Goal: Entertainment & Leisure: Browse casually

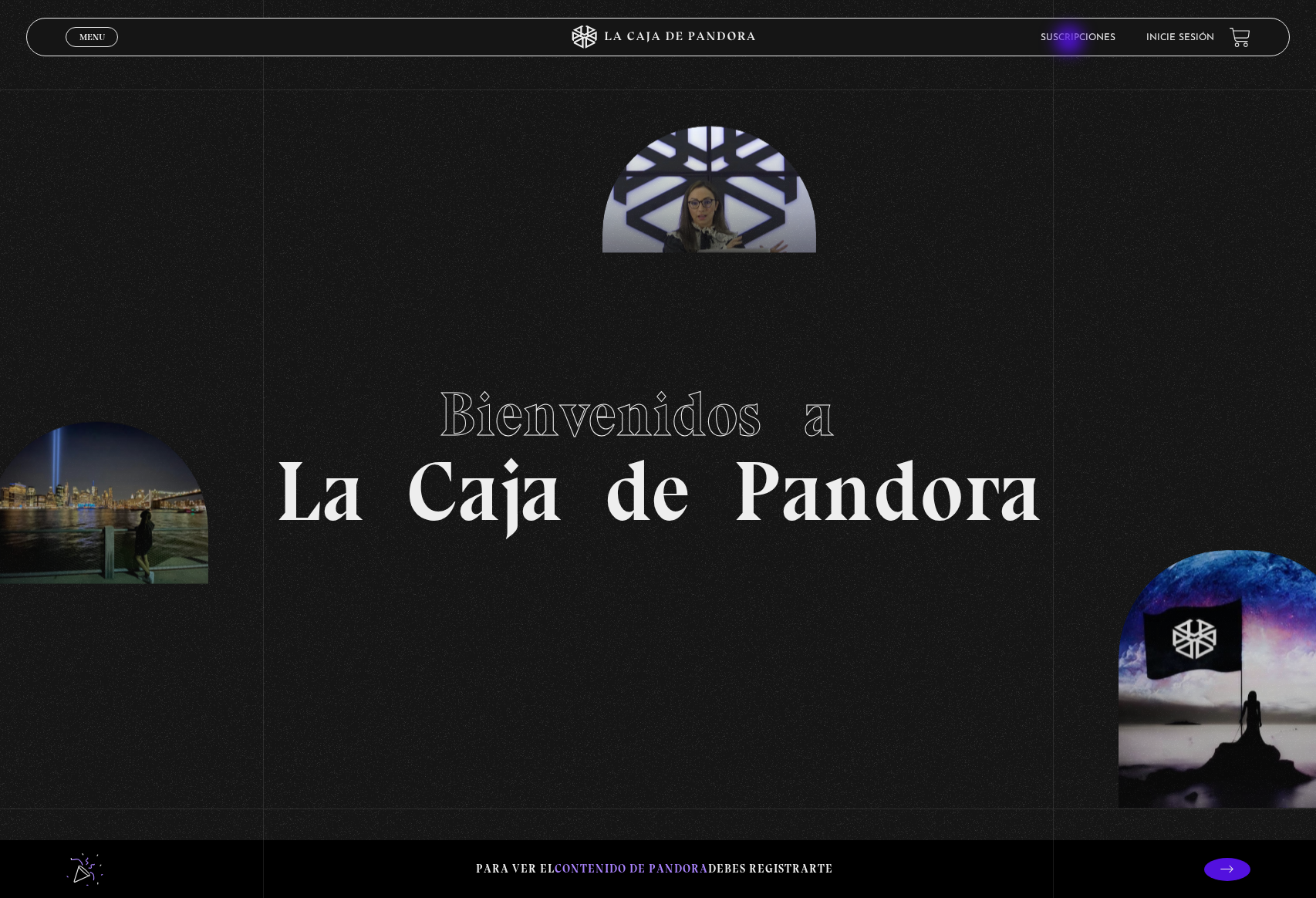
click at [1071, 42] on link "Suscripciones" at bounding box center [1078, 38] width 75 height 10
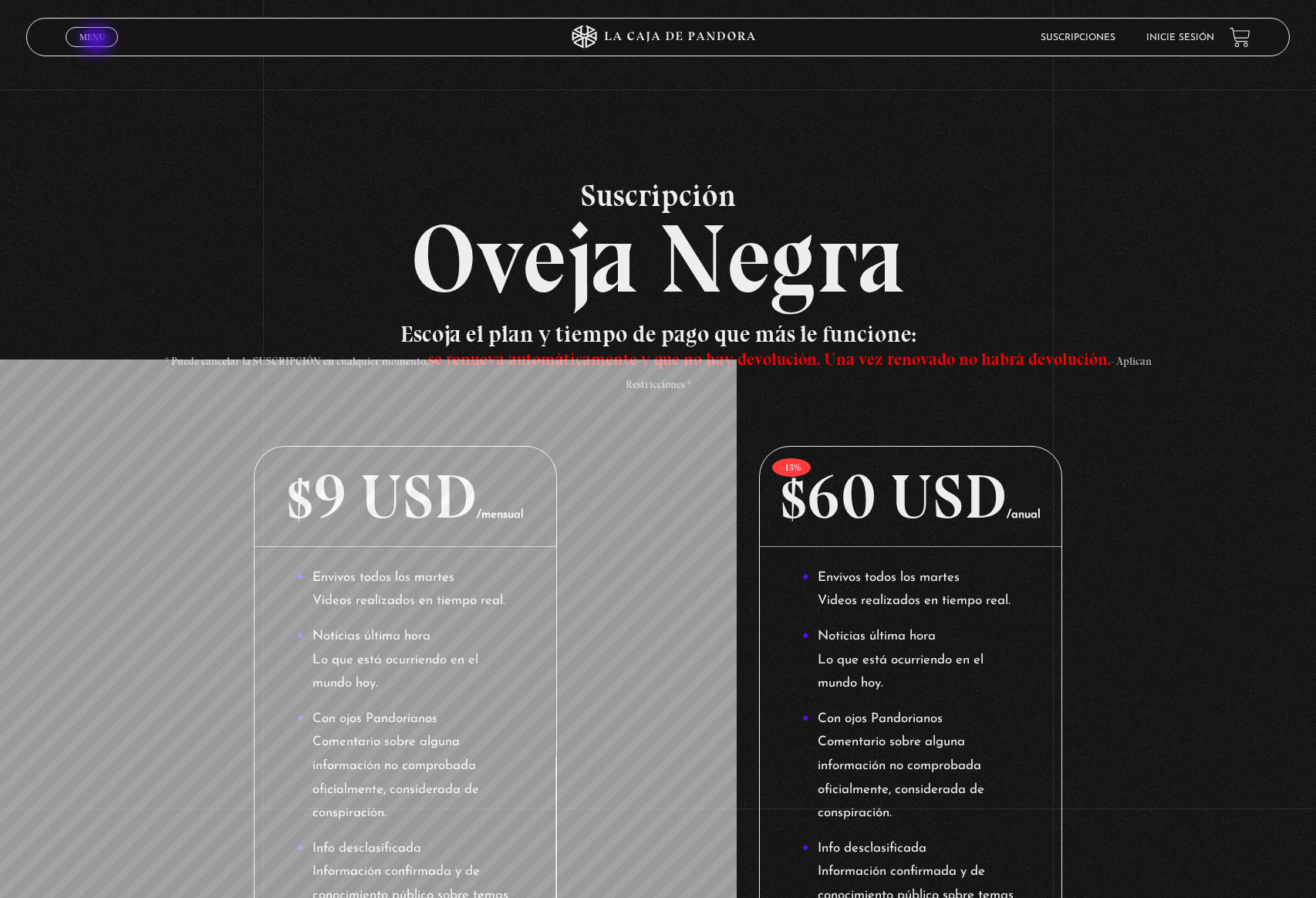
click at [98, 42] on span "Menu" at bounding box center [92, 37] width 25 height 10
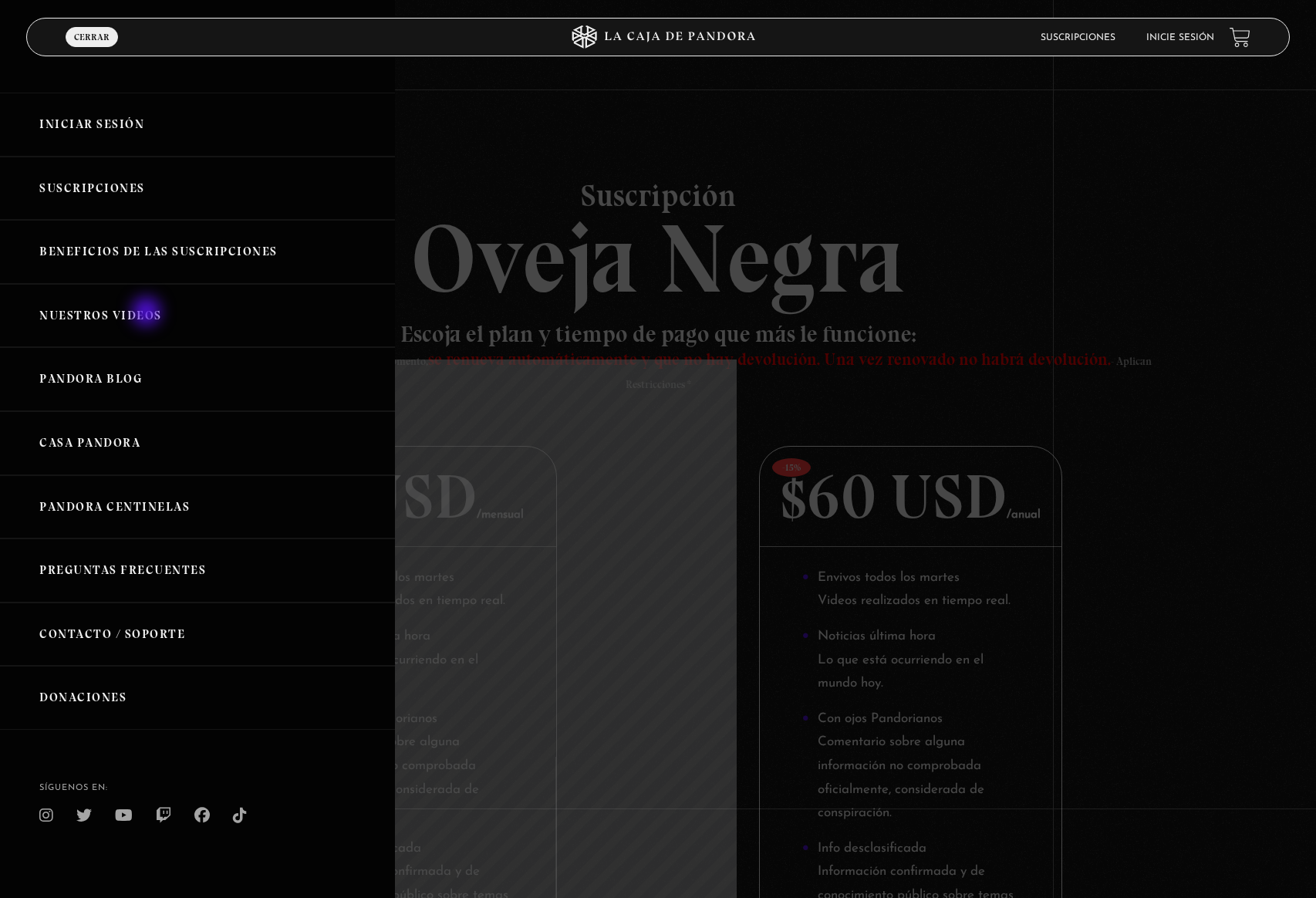
click at [151, 317] on link "Nuestros Videos" at bounding box center [197, 316] width 395 height 64
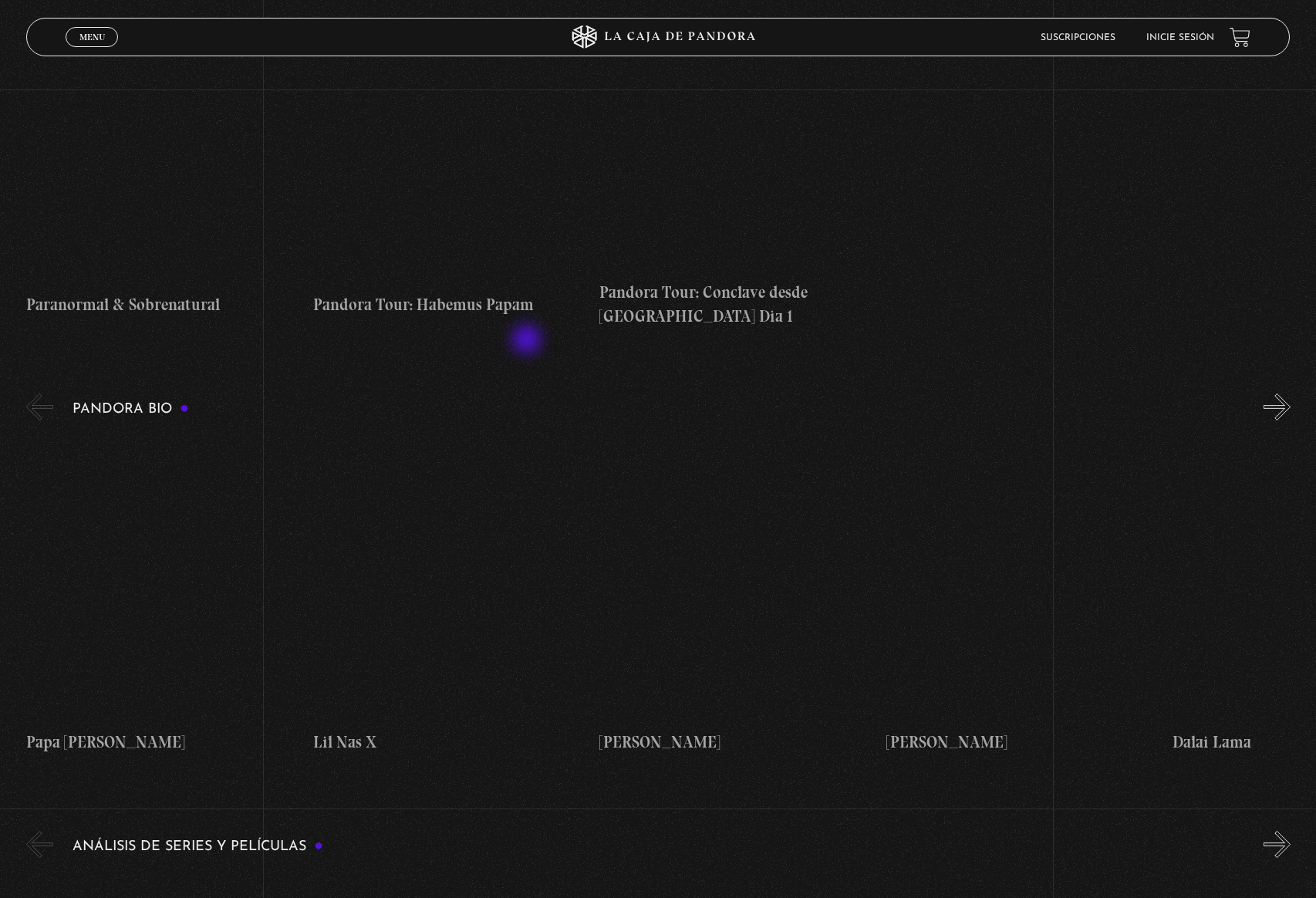
scroll to position [1297, 0]
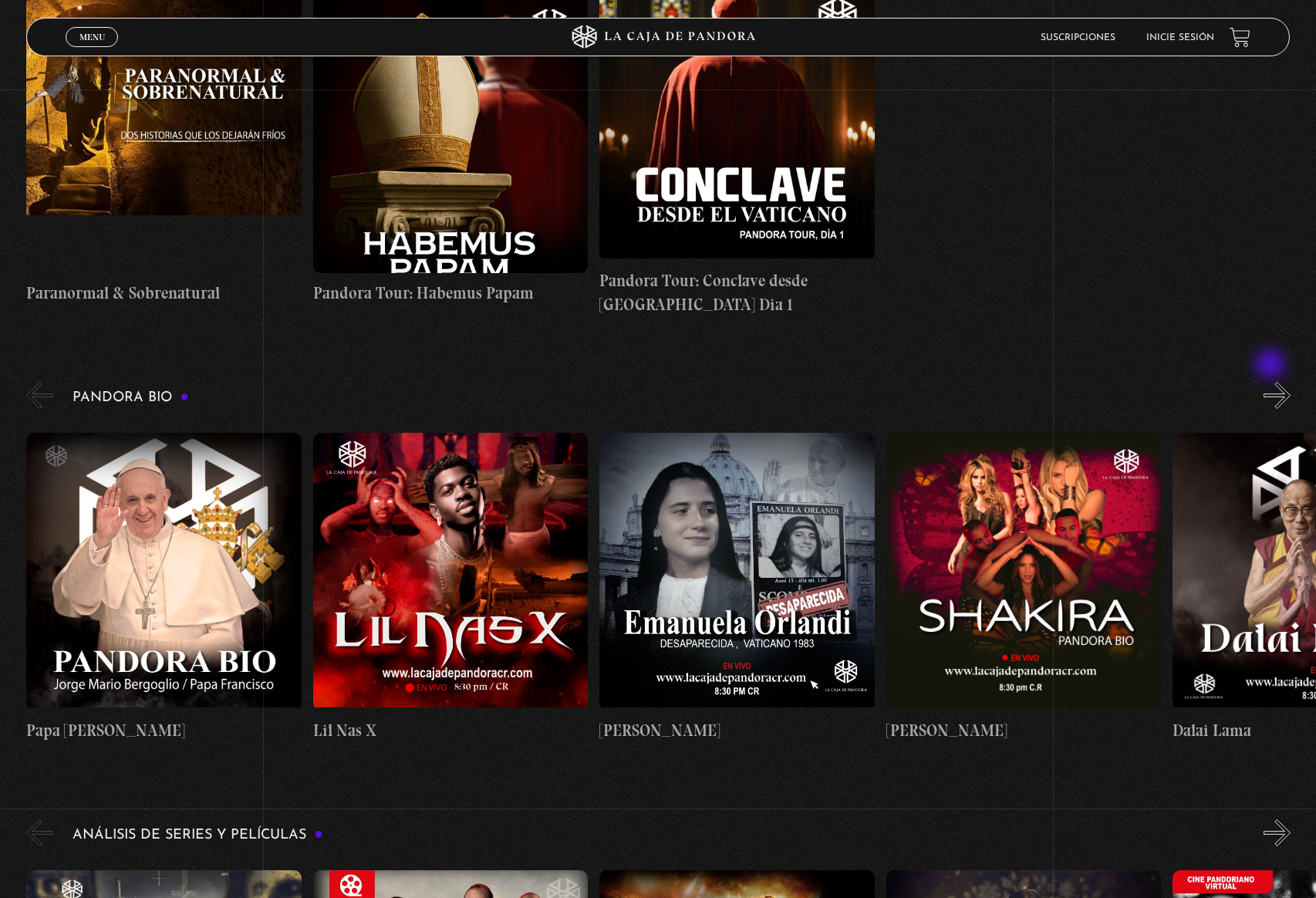
click at [1272, 382] on button "»" at bounding box center [1277, 395] width 27 height 27
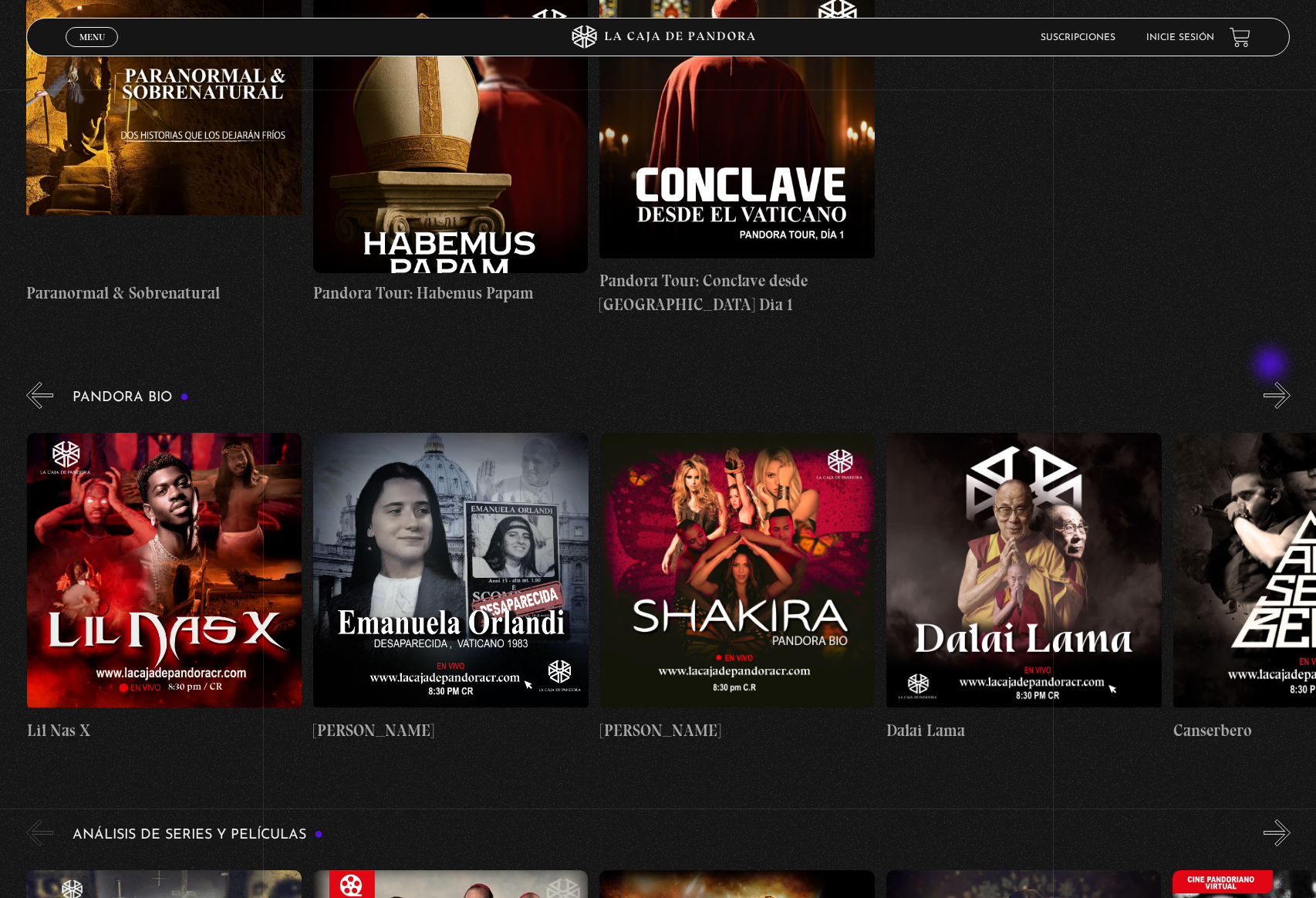
click at [1272, 382] on button "»" at bounding box center [1277, 395] width 27 height 27
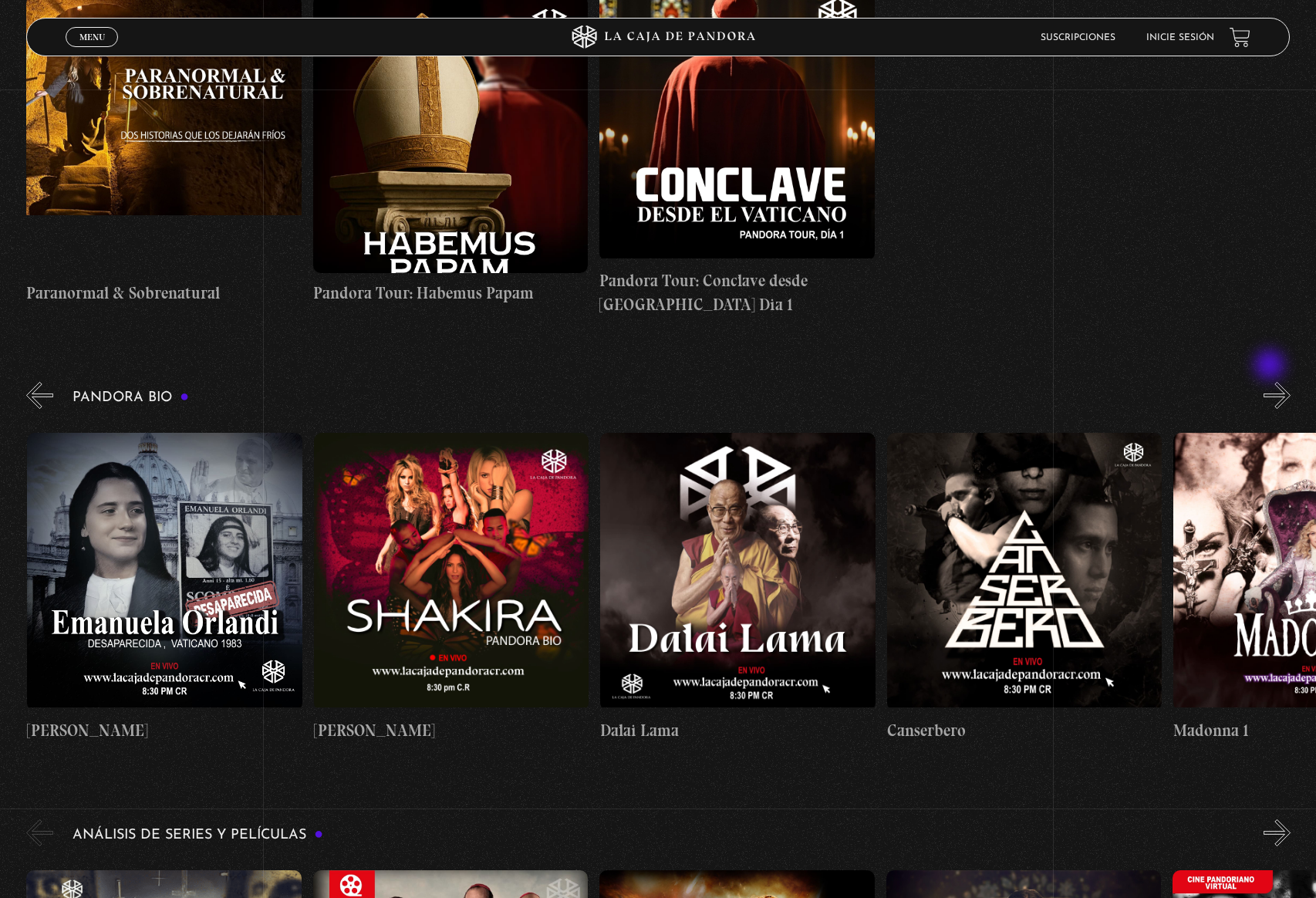
click at [1271, 382] on button "»" at bounding box center [1277, 395] width 27 height 27
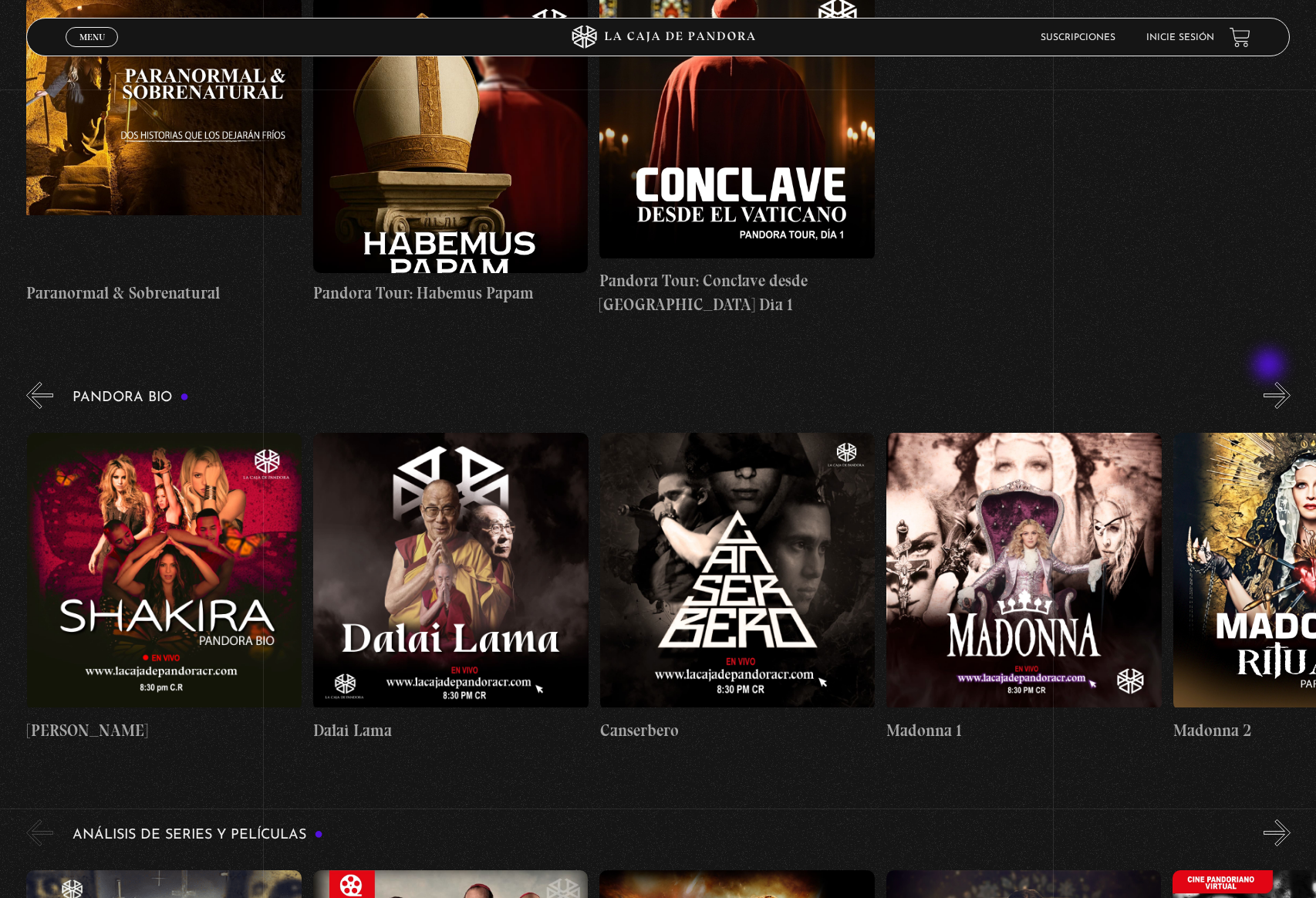
click at [1270, 382] on button "»" at bounding box center [1277, 395] width 27 height 27
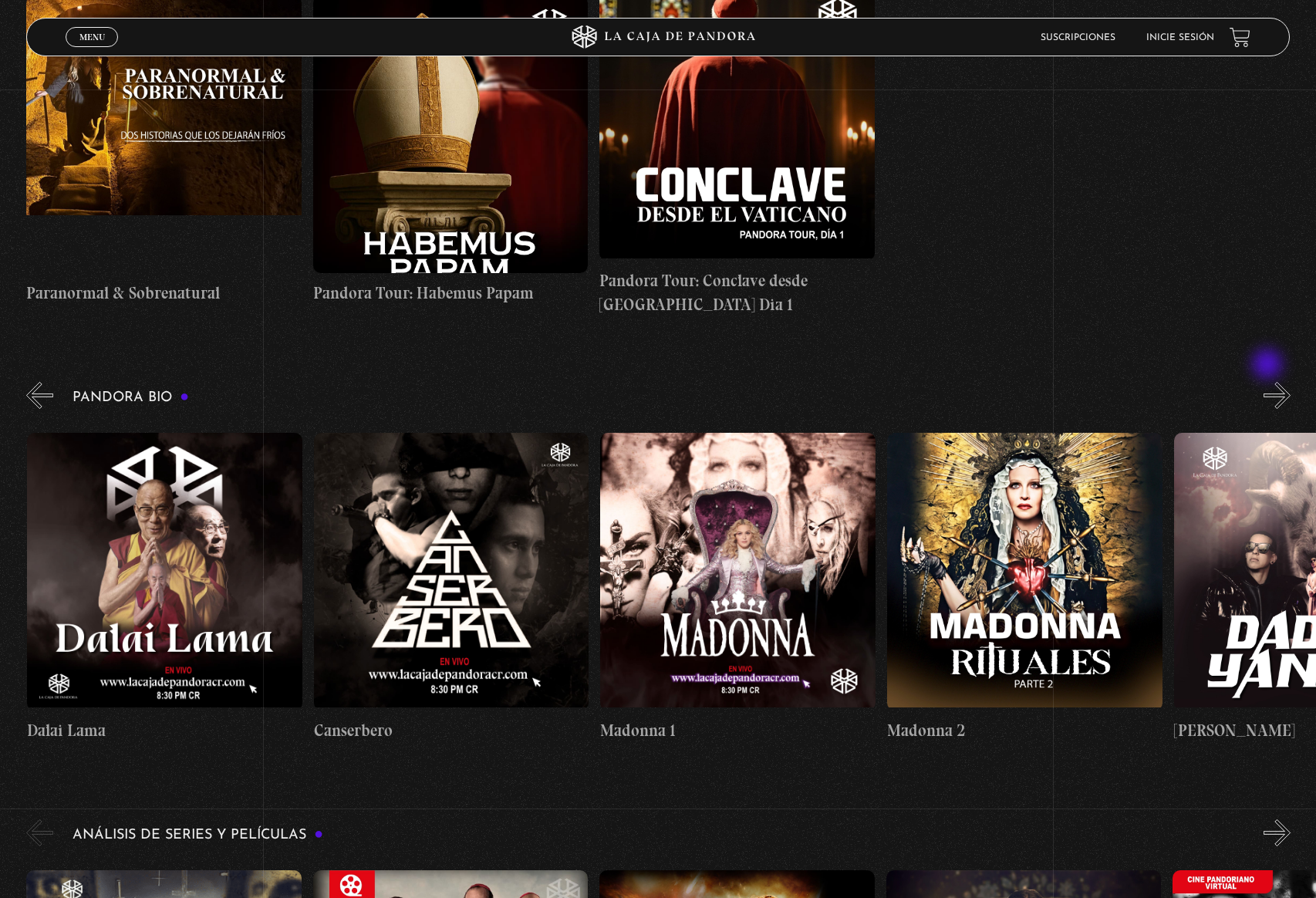
click at [1269, 382] on button "»" at bounding box center [1277, 395] width 27 height 27
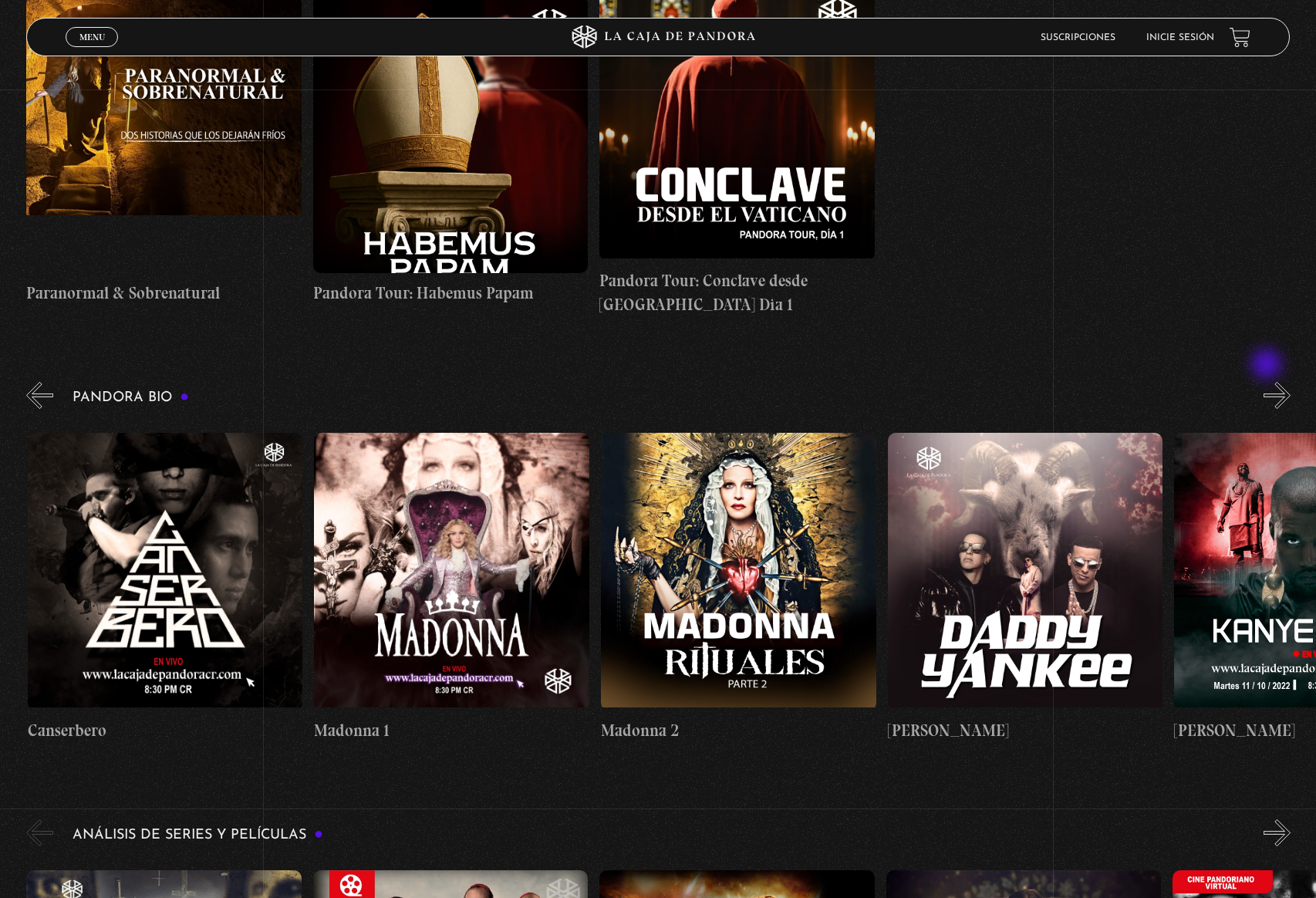
click at [1268, 382] on button "»" at bounding box center [1277, 395] width 27 height 27
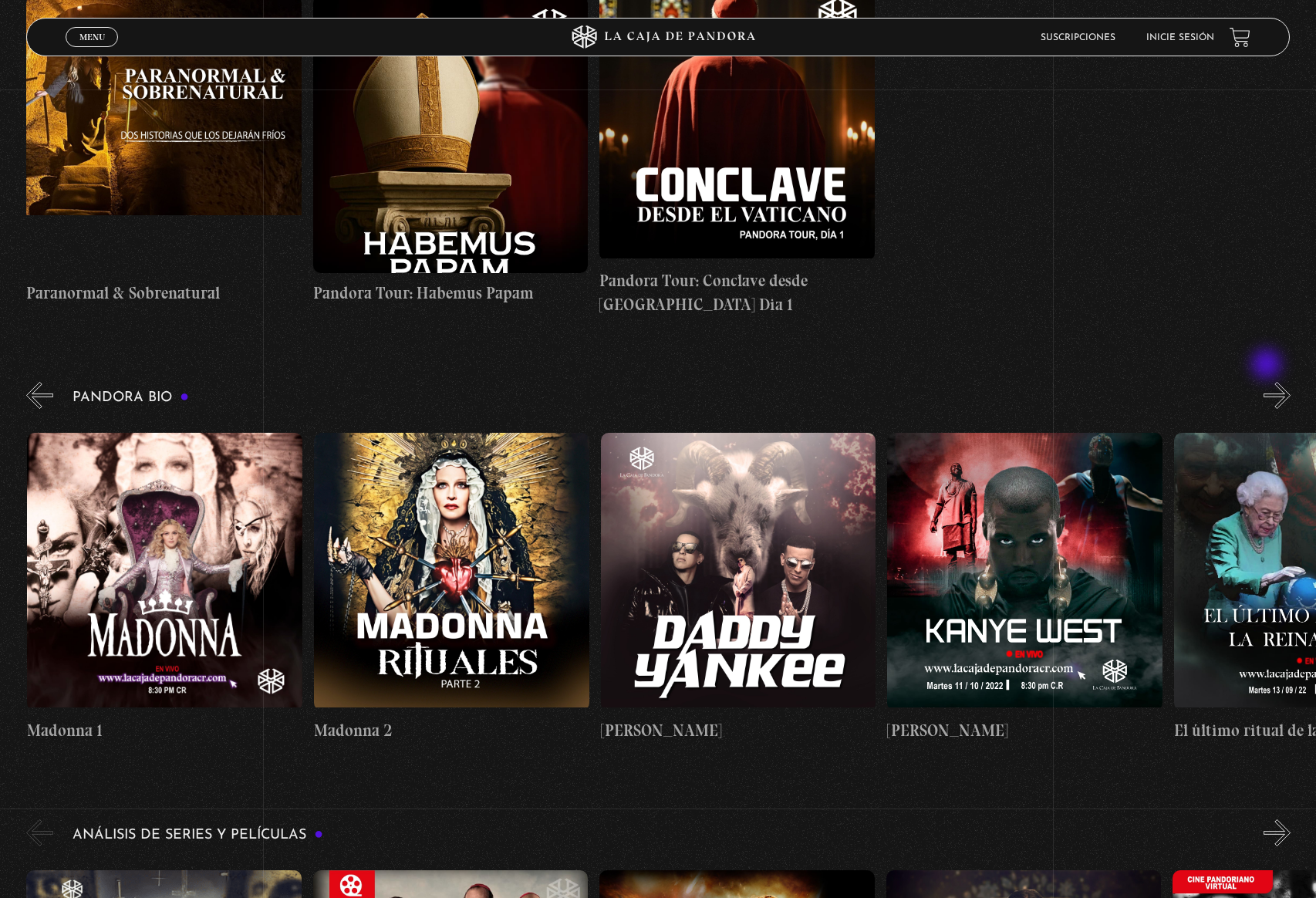
click at [1268, 382] on button "»" at bounding box center [1277, 395] width 27 height 27
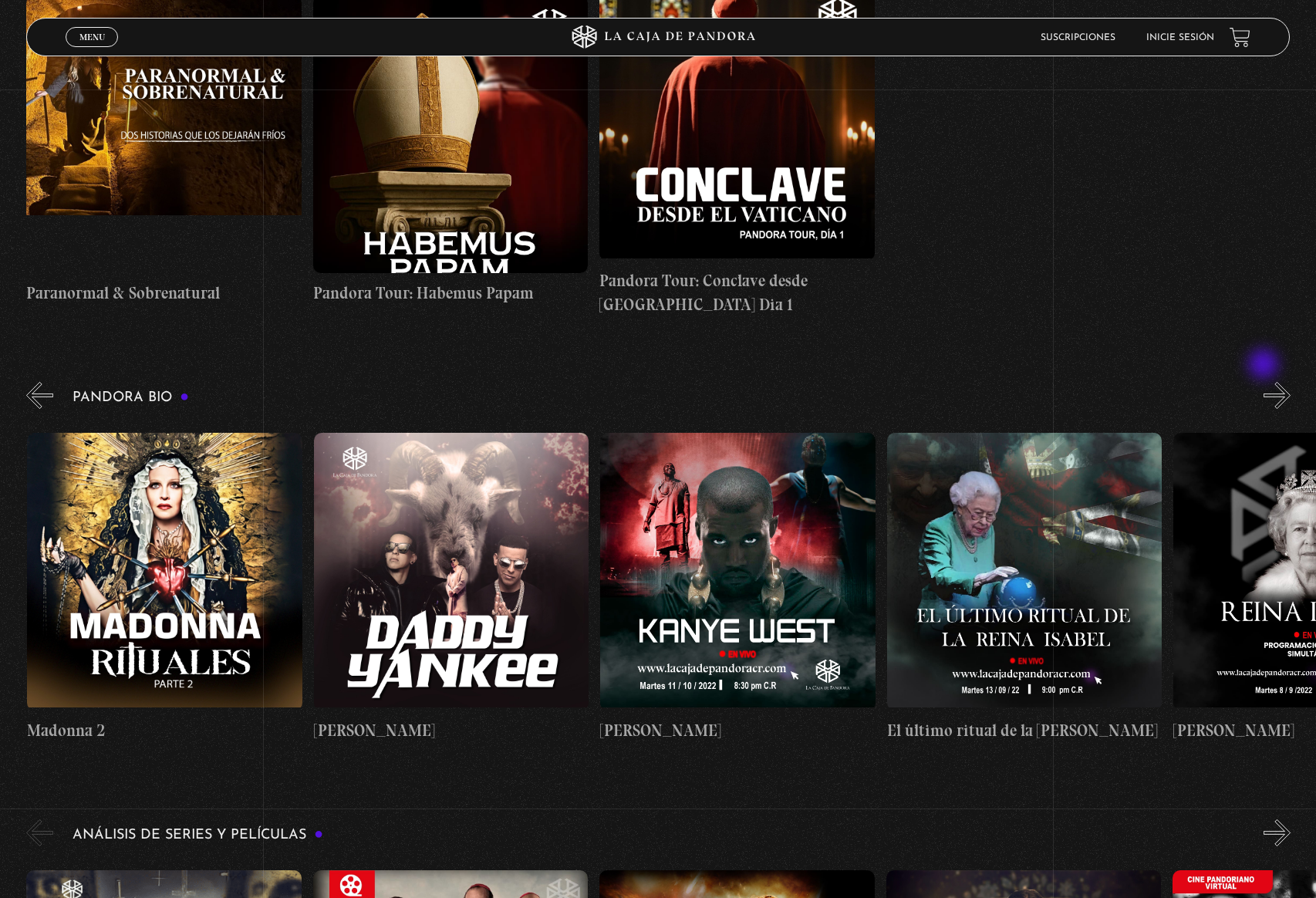
click at [1265, 382] on button "»" at bounding box center [1277, 395] width 27 height 27
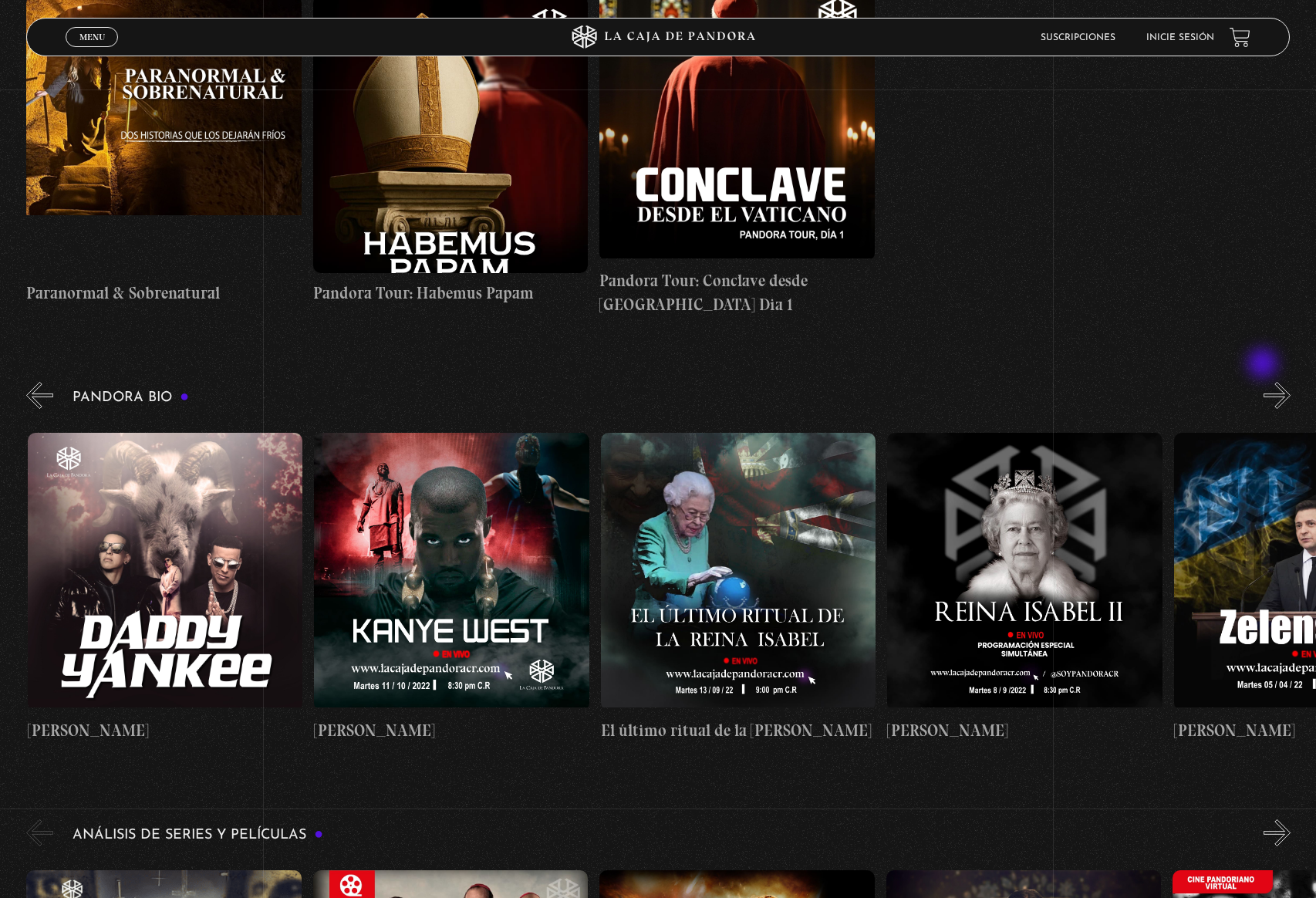
click at [1265, 382] on button "»" at bounding box center [1277, 395] width 27 height 27
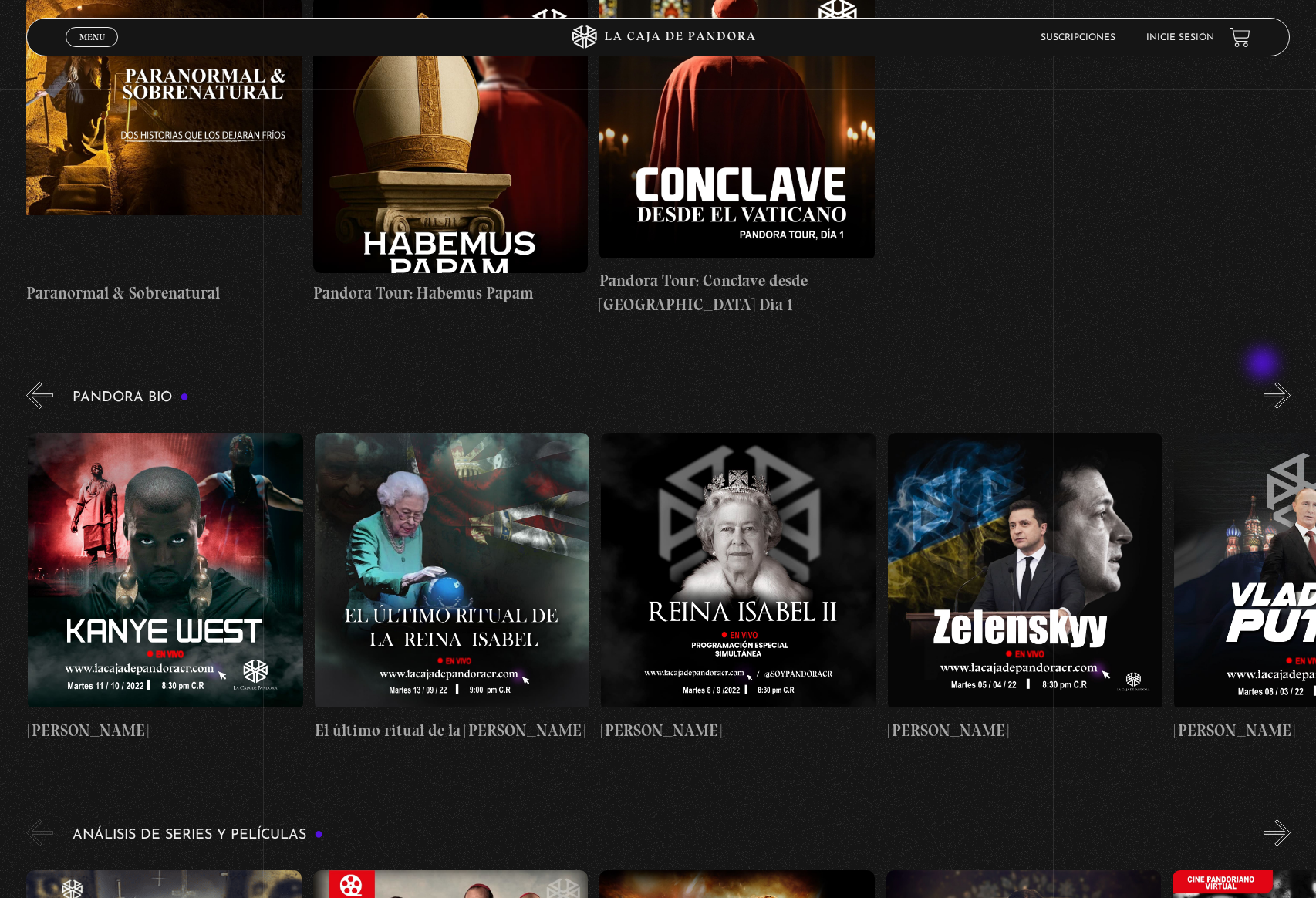
click at [1265, 382] on button "»" at bounding box center [1277, 395] width 27 height 27
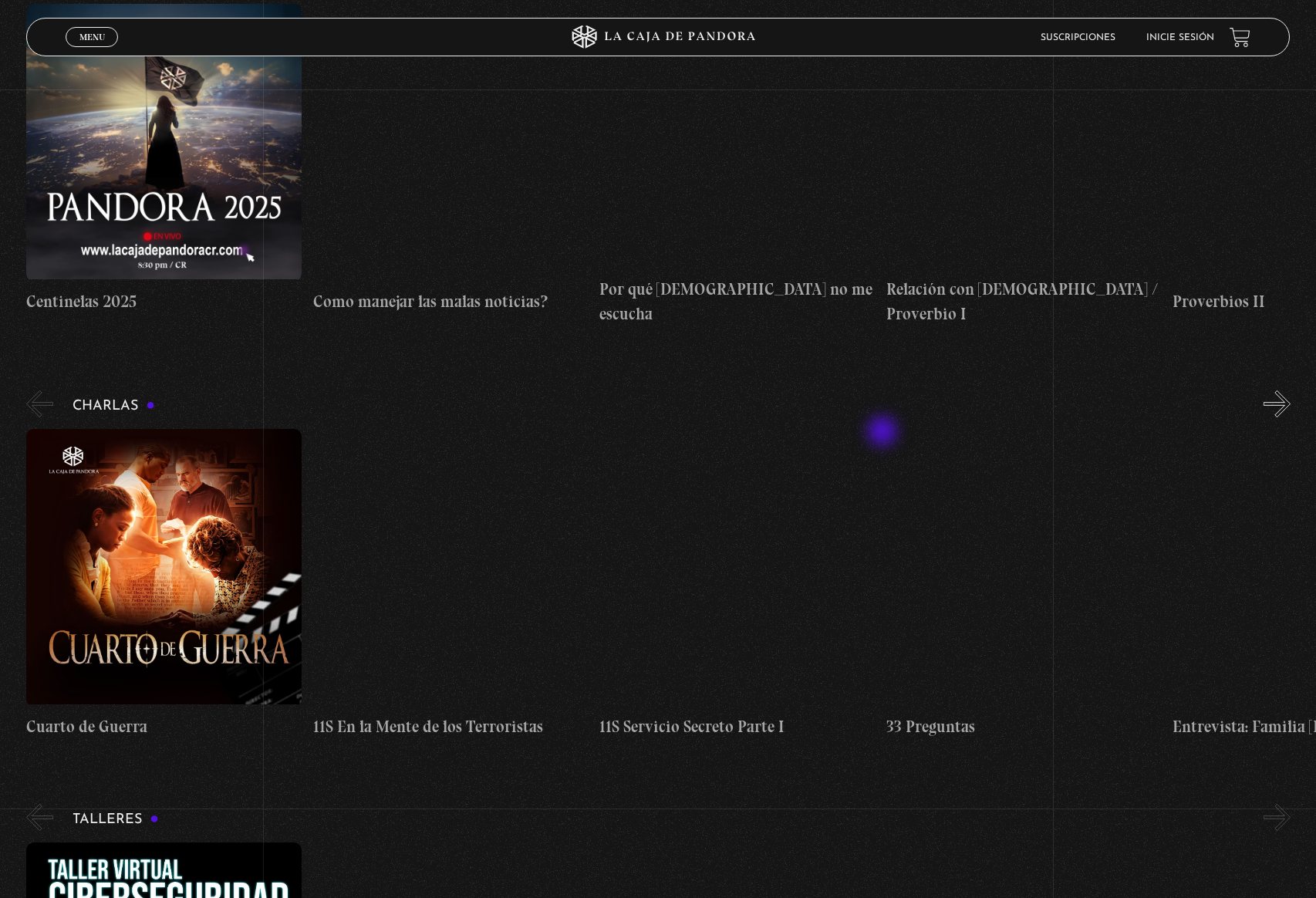
scroll to position [6396, 0]
